Goal: Task Accomplishment & Management: Complete application form

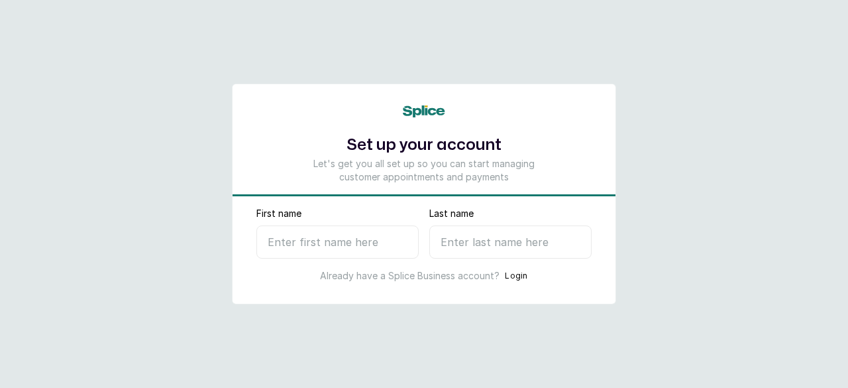
click at [386, 233] on input "First name" at bounding box center [337, 241] width 162 height 33
type input "Chichi"
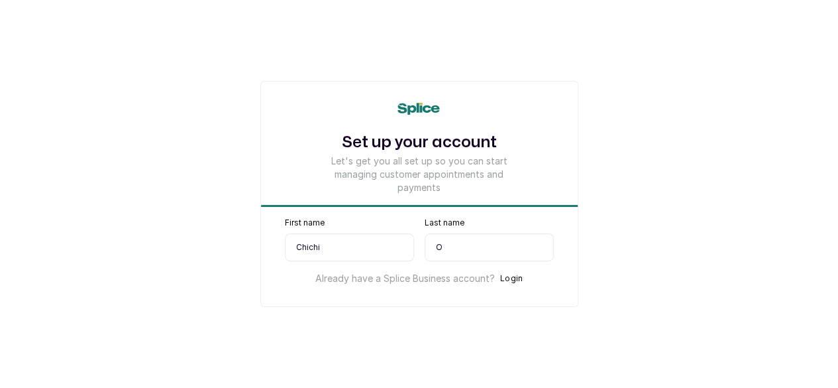
type input "Of"
select select "NG"
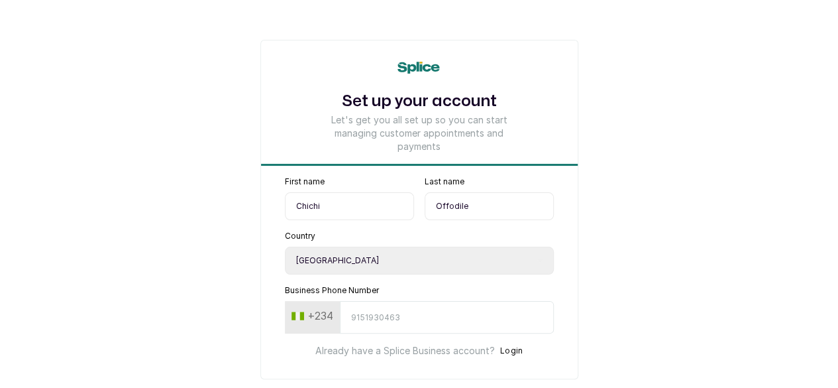
type input "Offodile"
click at [401, 321] on input "Business Phone Number" at bounding box center [447, 317] width 214 height 32
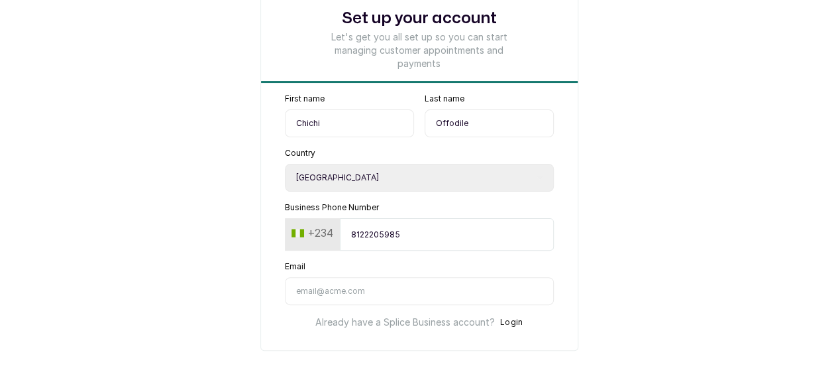
scroll to position [84, 0]
type input "8122205985"
click at [290, 302] on input "Email" at bounding box center [419, 290] width 269 height 28
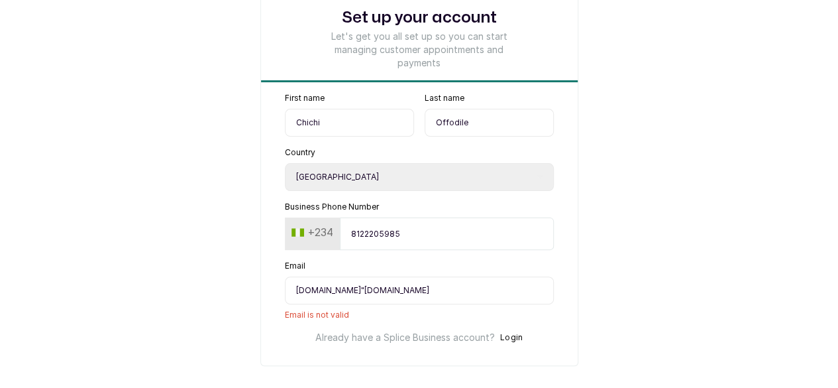
click at [354, 304] on input "[DOMAIN_NAME]"[DOMAIN_NAME]" at bounding box center [419, 290] width 269 height 28
click at [351, 302] on input "[DOMAIN_NAME]"[DOMAIN_NAME]" at bounding box center [419, 290] width 269 height 28
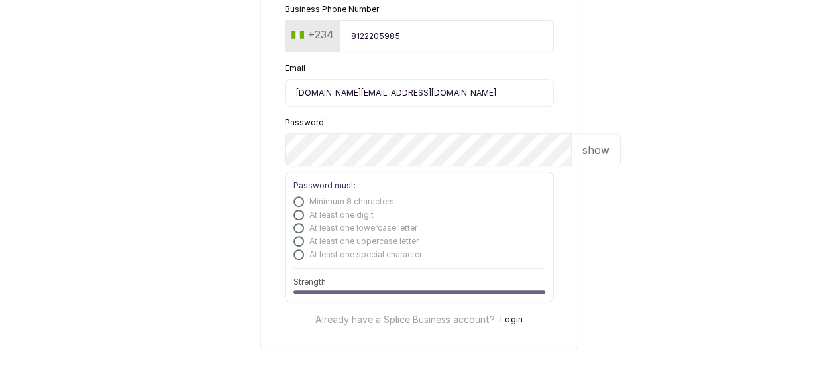
scroll to position [296, 0]
type input "[DOMAIN_NAME][EMAIL_ADDRESS][DOMAIN_NAME]"
click at [572, 140] on div "show" at bounding box center [596, 149] width 49 height 33
click at [588, 142] on p "hide" at bounding box center [598, 150] width 21 height 16
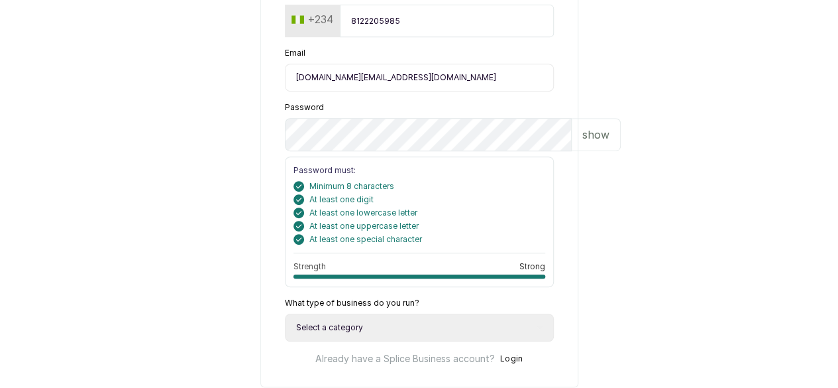
click at [363, 341] on select "Select a category I have more than one location I manage a team of beauty profe…" at bounding box center [419, 327] width 269 height 28
select select "manage_a_team"
click at [285, 334] on select "Select a category I have more than one location I manage a team of beauty profe…" at bounding box center [419, 327] width 269 height 28
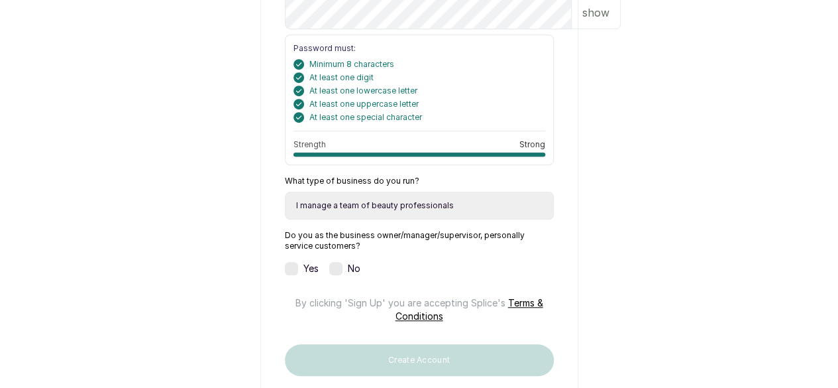
scroll to position [420, 0]
click at [430, 274] on div "Yes No" at bounding box center [419, 266] width 269 height 13
click at [406, 218] on select "Select a category I have more than one location I manage a team of beauty profe…" at bounding box center [419, 204] width 269 height 28
click at [403, 218] on select "Select a category I have more than one location I manage a team of beauty profe…" at bounding box center [419, 204] width 269 height 28
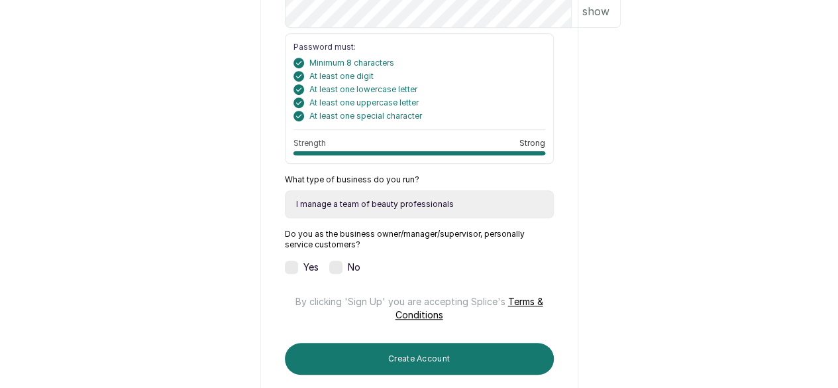
click at [285, 274] on label at bounding box center [291, 266] width 13 height 13
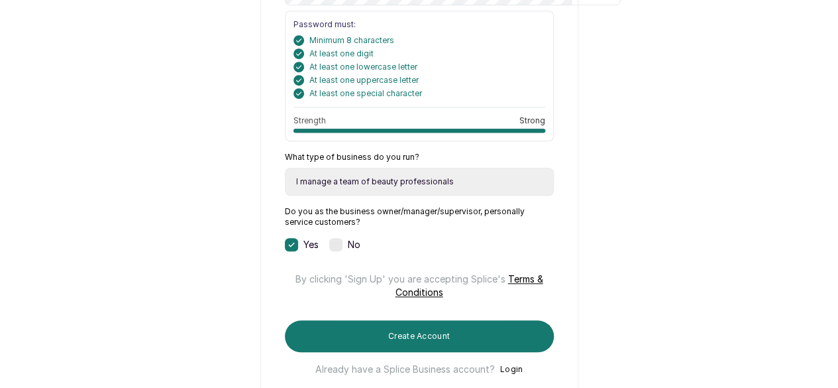
click at [329, 251] on label at bounding box center [335, 244] width 13 height 13
click at [333, 248] on icon at bounding box center [336, 244] width 7 height 7
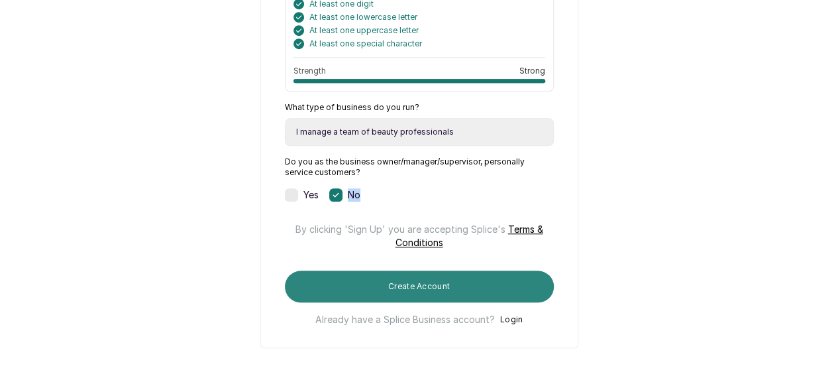
click at [416, 282] on button "Create Account" at bounding box center [419, 286] width 269 height 32
